Goal: Find specific page/section: Find specific page/section

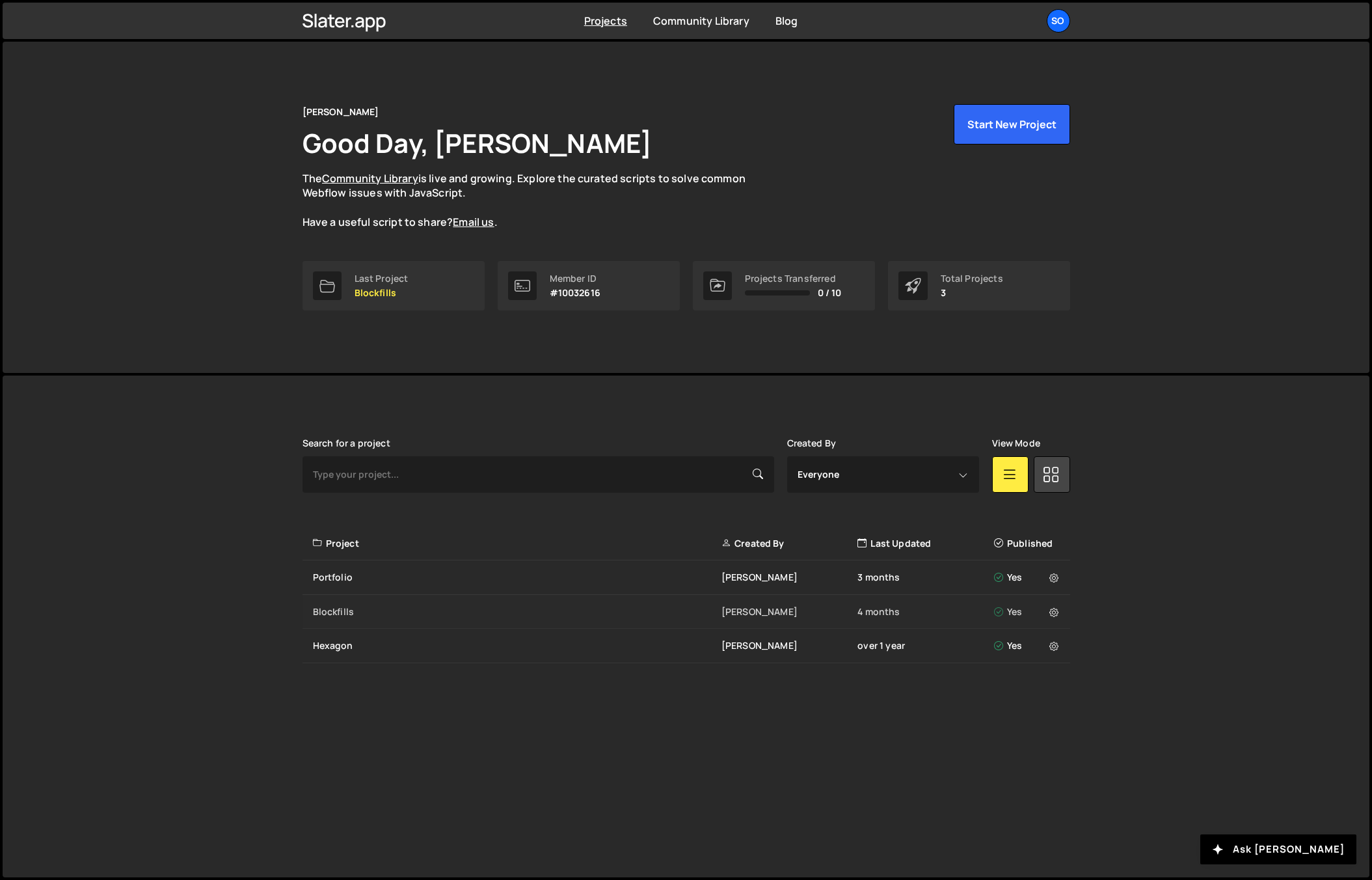
click at [387, 615] on div "Blockfills" at bounding box center [516, 611] width 409 height 13
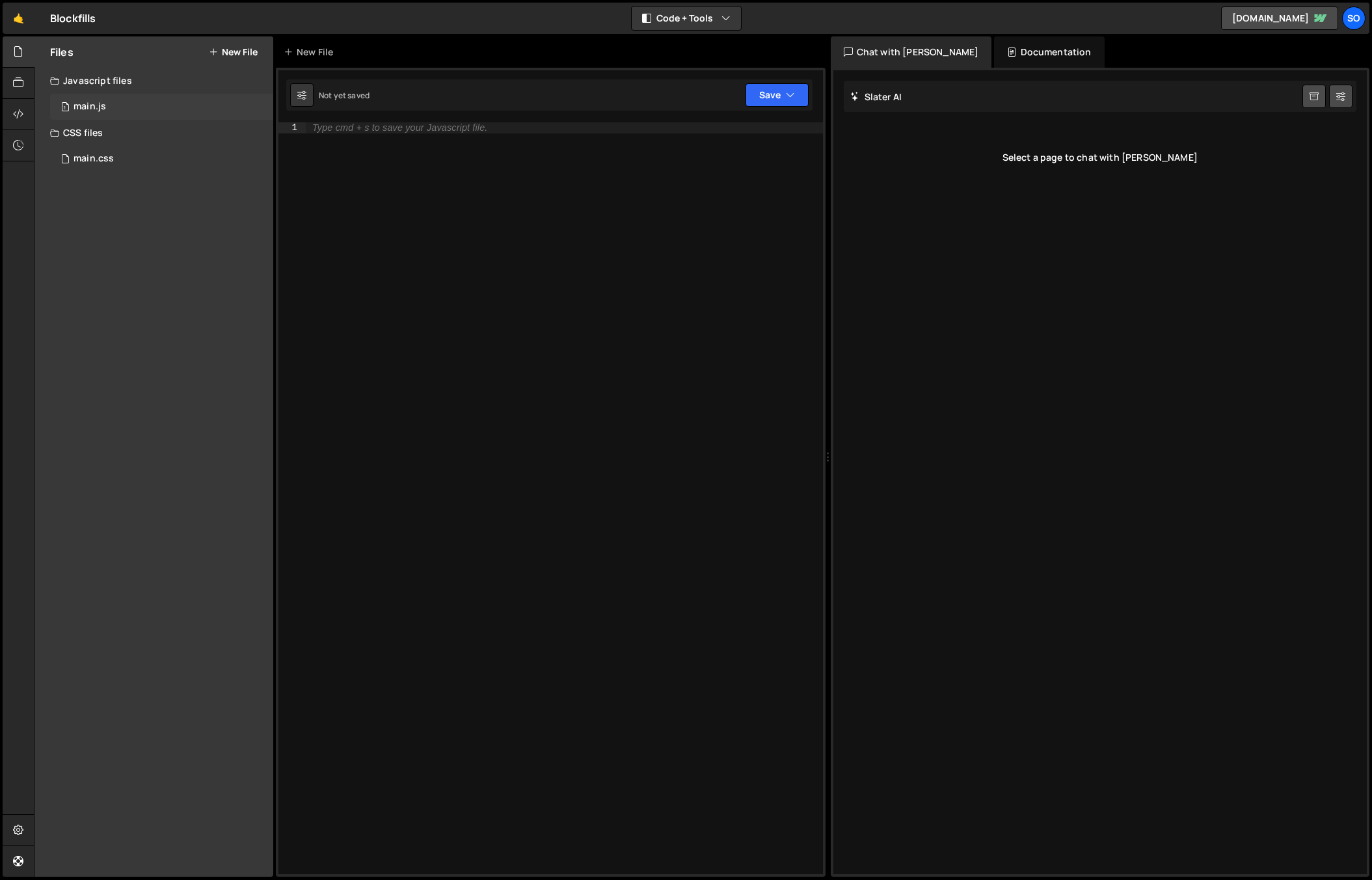
click at [92, 108] on div "main.js" at bounding box center [90, 106] width 33 height 12
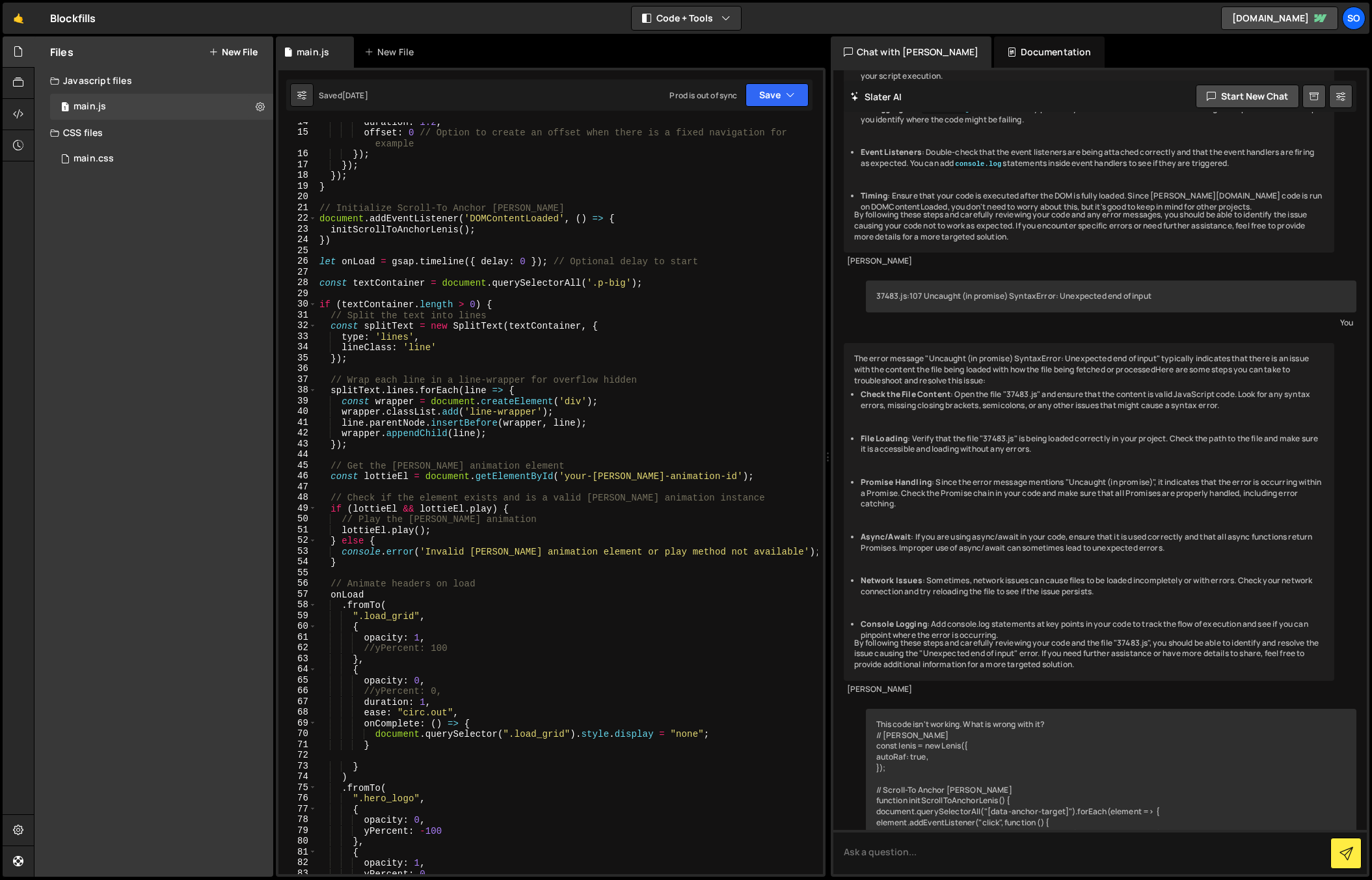
scroll to position [204, 0]
